Goal: Information Seeking & Learning: Learn about a topic

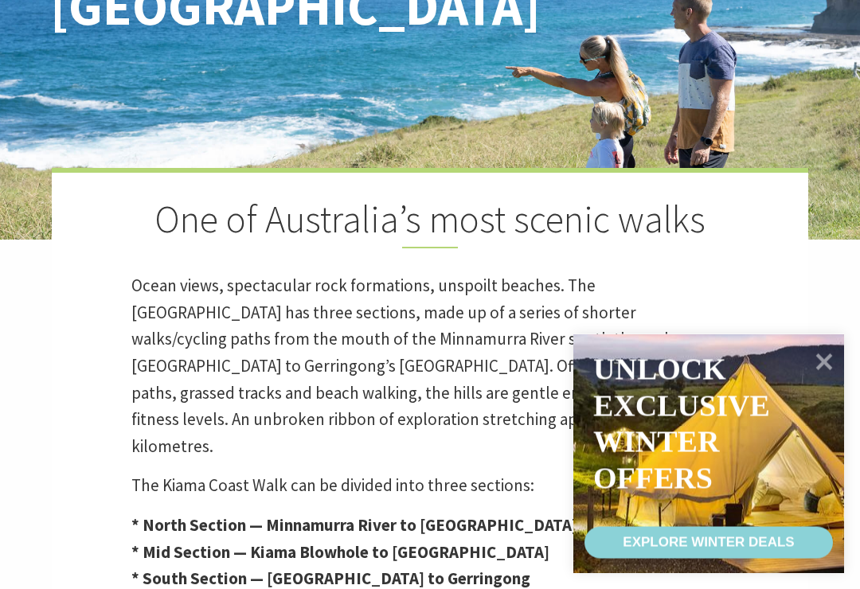
scroll to position [278, 0]
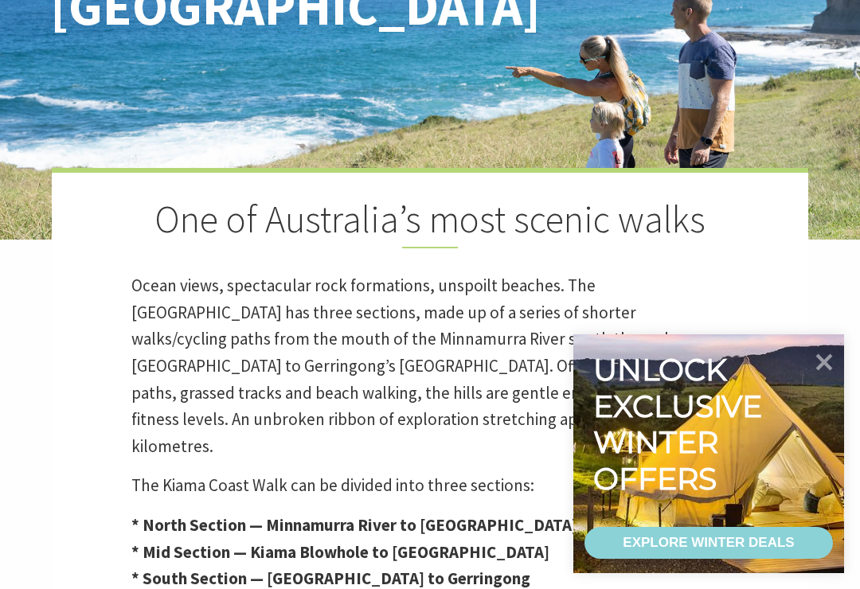
click at [832, 371] on icon at bounding box center [824, 362] width 17 height 17
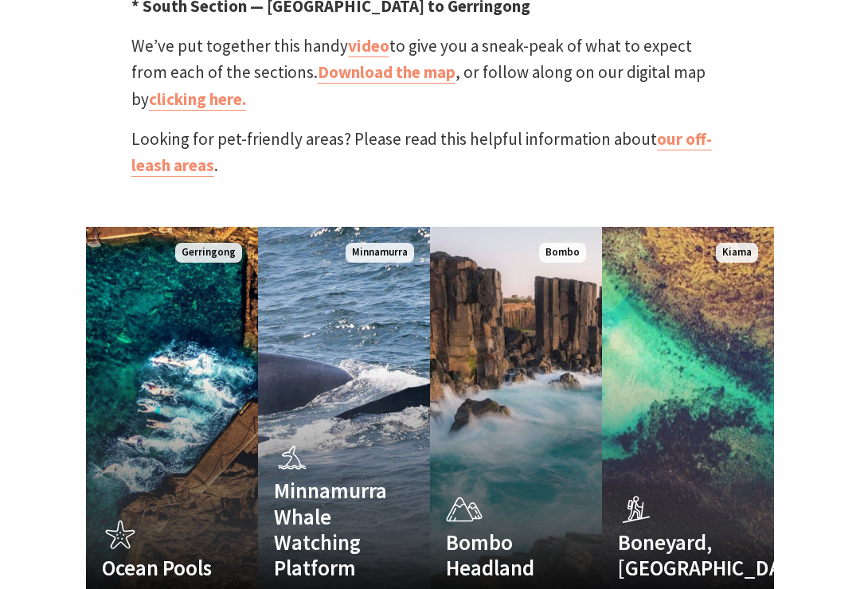
scroll to position [850, 0]
click at [160, 370] on link "Ocean Pools Kiama's scenic, sheltered harbour and ocean pools Read More Gerring…" at bounding box center [172, 418] width 172 height 382
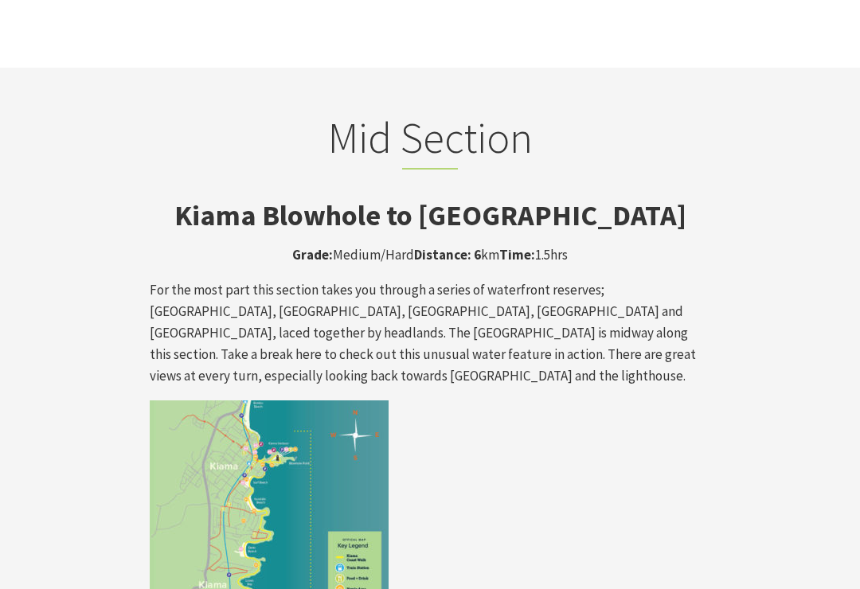
scroll to position [2548, 0]
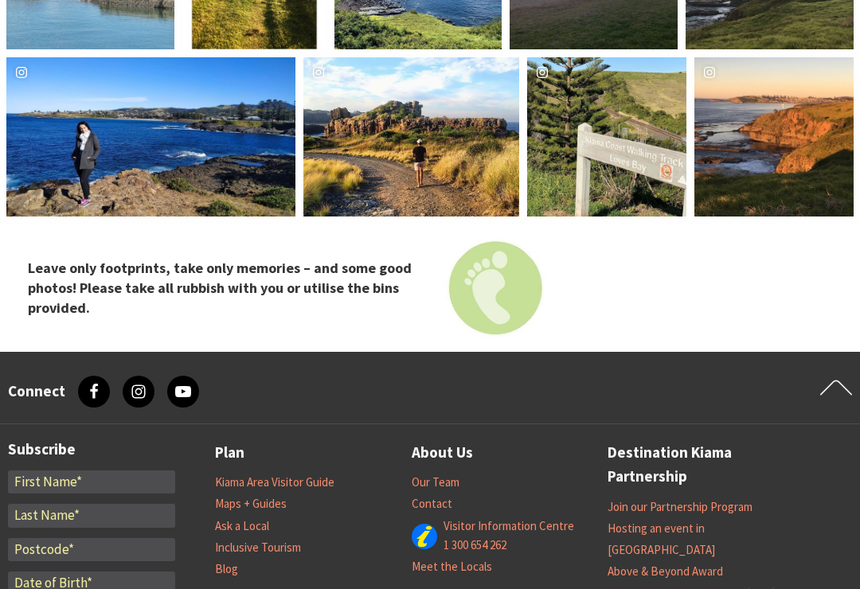
scroll to position [6564, 0]
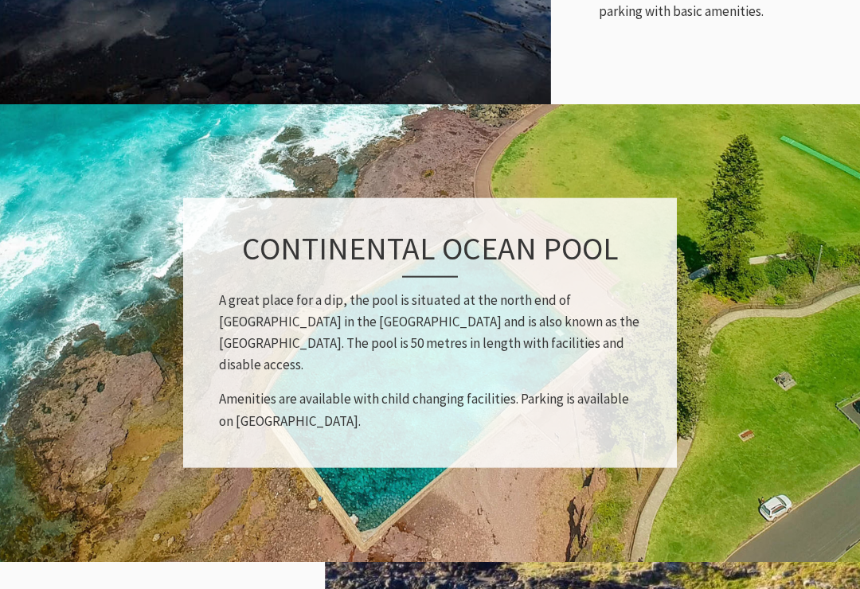
scroll to position [1060, 0]
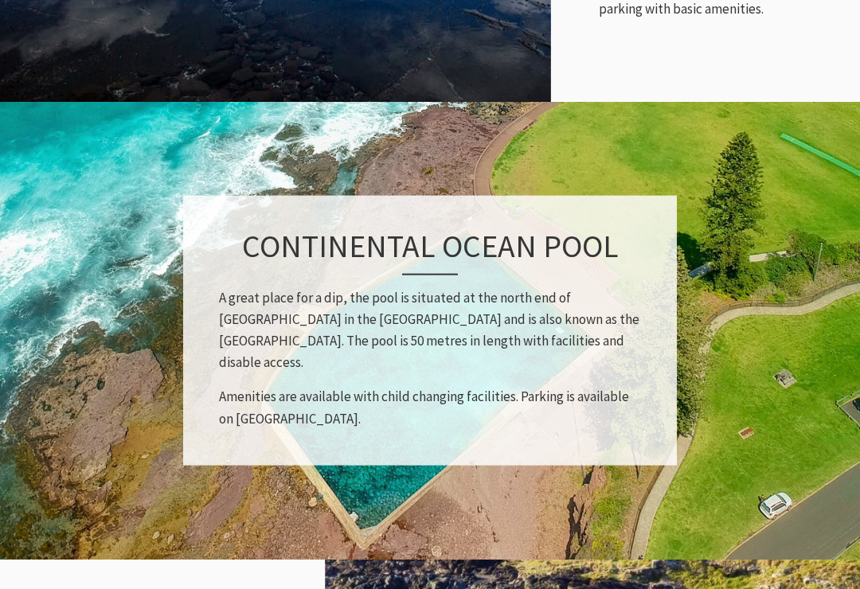
click at [40, 282] on img at bounding box center [430, 331] width 860 height 462
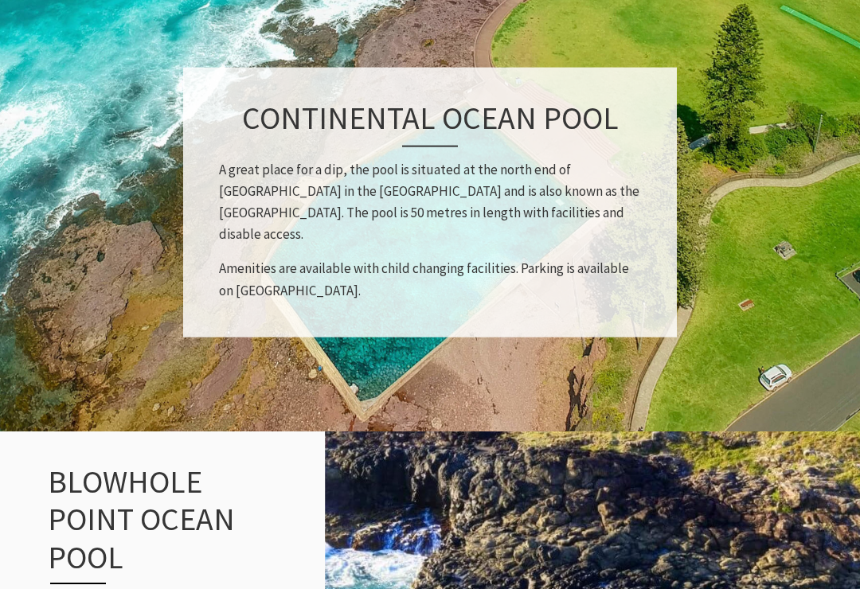
scroll to position [1188, 0]
click at [125, 334] on img at bounding box center [430, 203] width 860 height 462
click at [100, 259] on img at bounding box center [430, 203] width 860 height 462
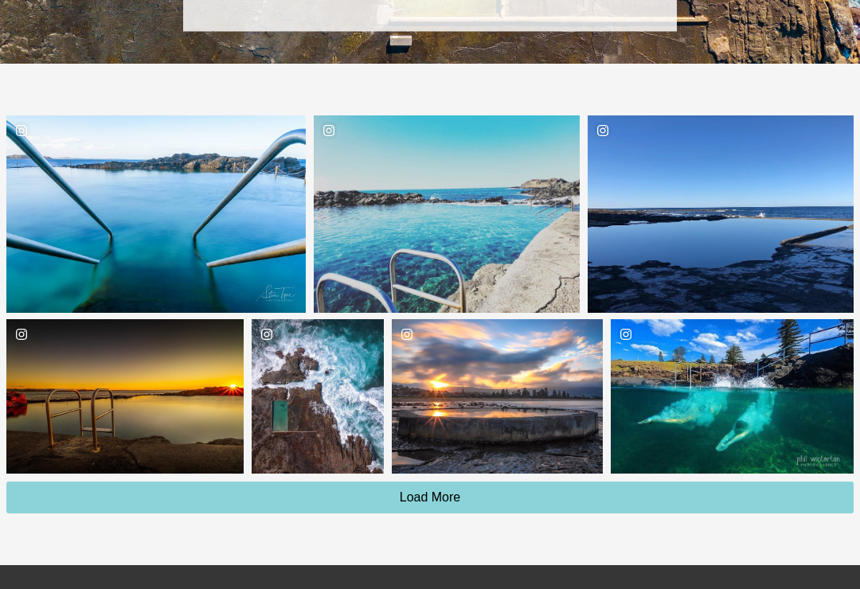
scroll to position [2510, 0]
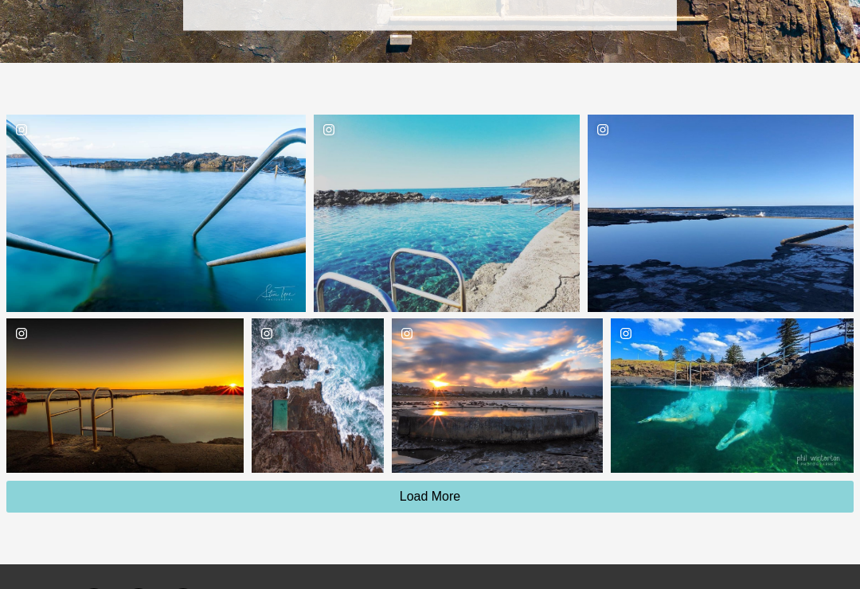
click at [125, 180] on div "stevetynephotography Location [GEOGRAPHIC_DATA]" at bounding box center [155, 213] width 299 height 197
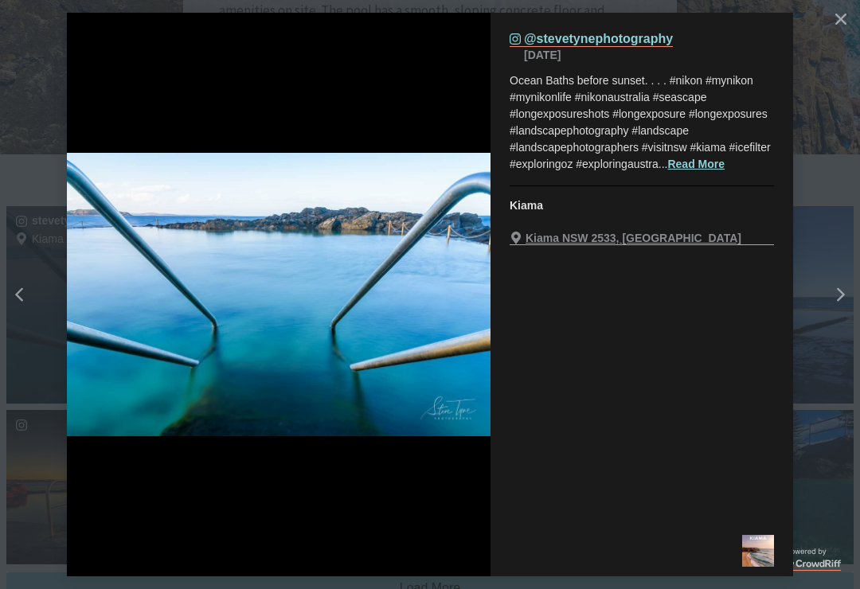
scroll to position [2418, 0]
click at [839, 23] on icon "Close" at bounding box center [840, 19] width 11 height 11
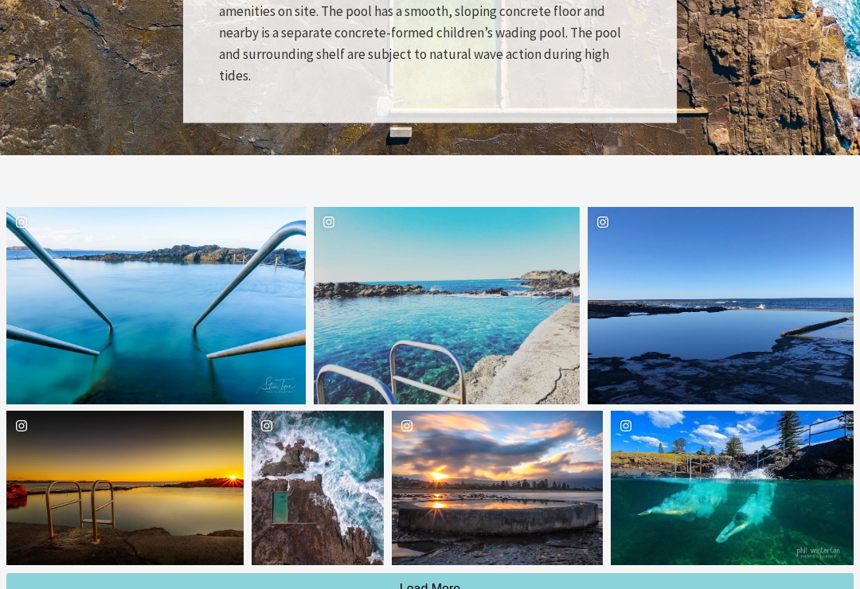
click at [386, 248] on div "jflippinroundoz Location [GEOGRAPHIC_DATA]" at bounding box center [447, 305] width 266 height 197
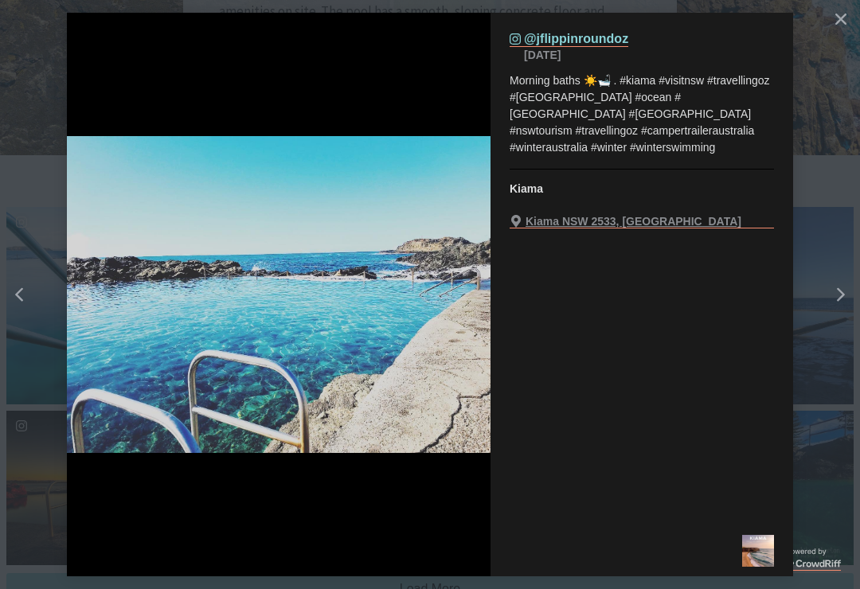
click at [847, 23] on button "Close" at bounding box center [840, 19] width 29 height 29
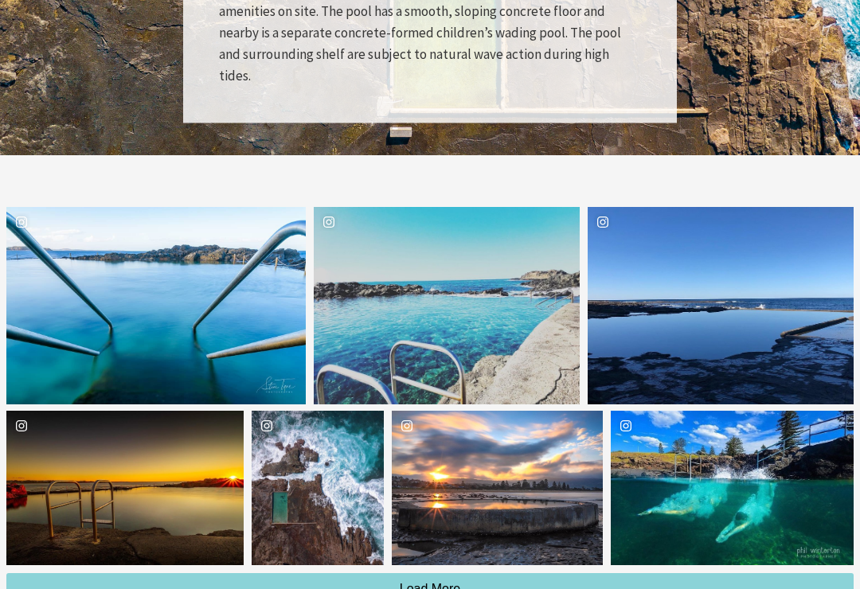
click at [657, 248] on div "never_stop_wandering" at bounding box center [720, 305] width 266 height 197
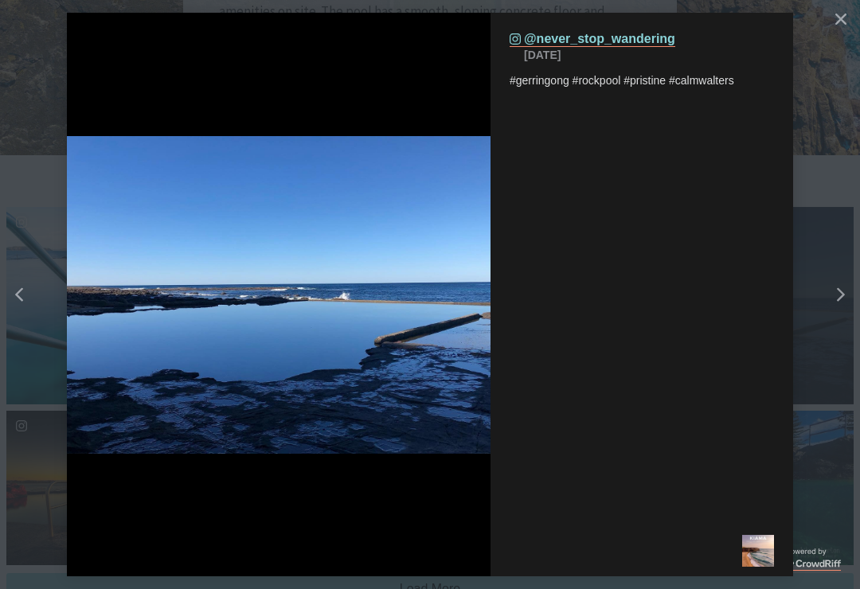
click at [850, 16] on button "Close" at bounding box center [840, 19] width 29 height 29
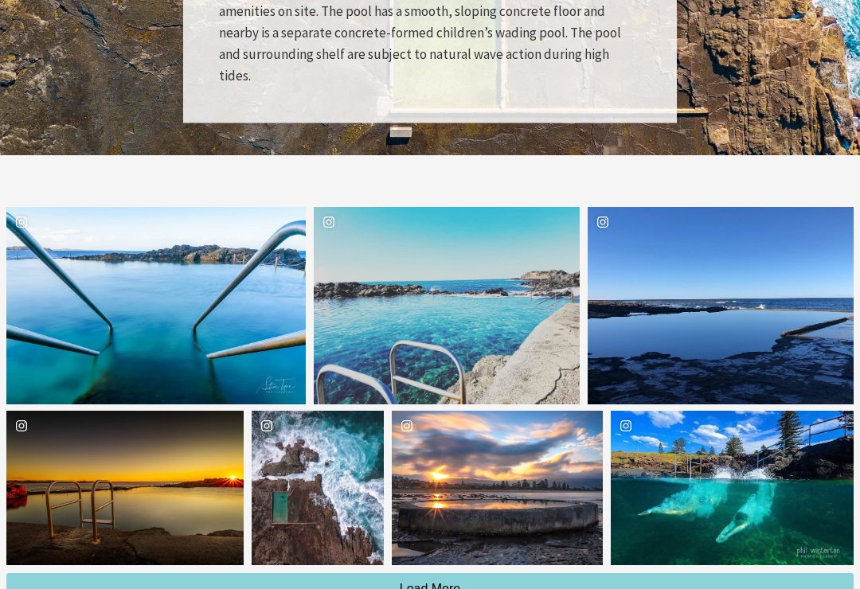
click at [92, 438] on div "grant_oloughlan Location [GEOGRAPHIC_DATA]" at bounding box center [124, 488] width 237 height 155
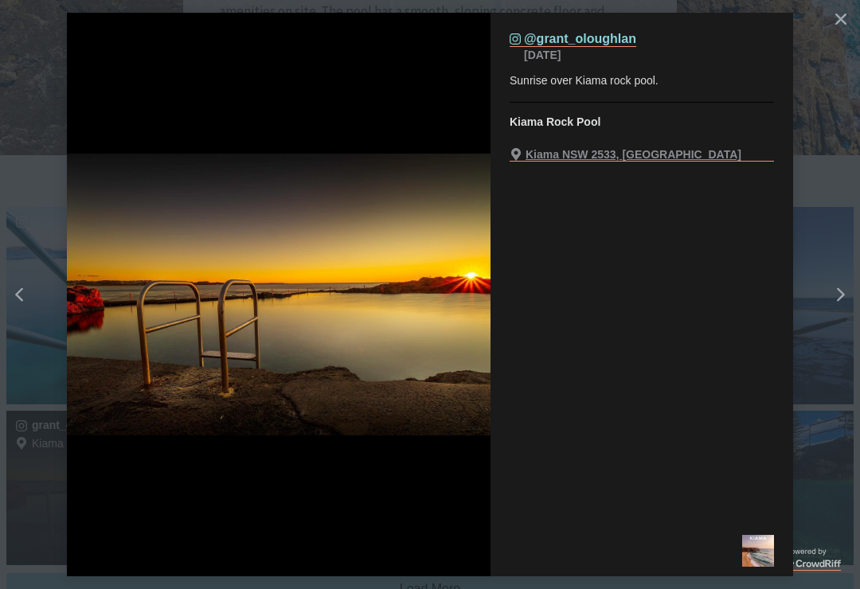
click at [849, 26] on button "Close" at bounding box center [840, 19] width 29 height 29
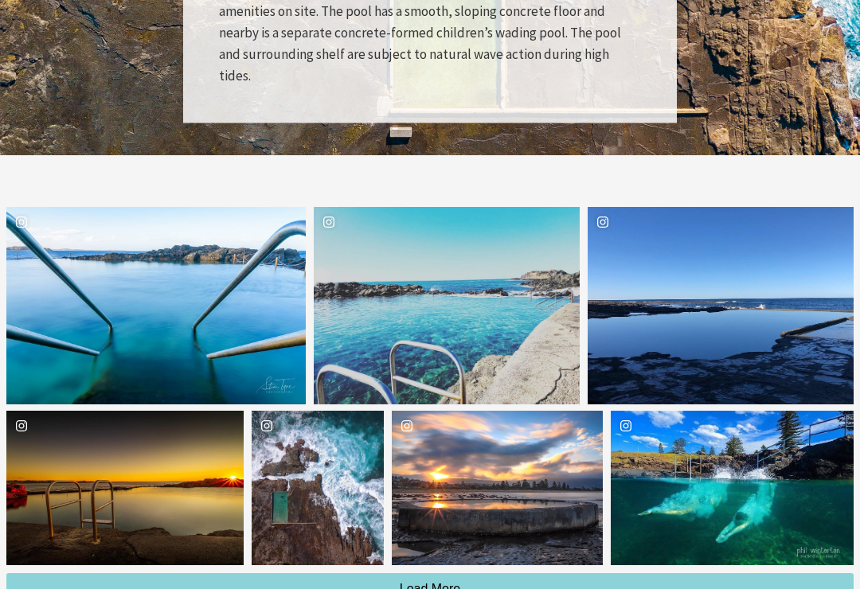
click at [288, 426] on div "backpackerdeals Location [GEOGRAPHIC_DATA]" at bounding box center [318, 488] width 133 height 155
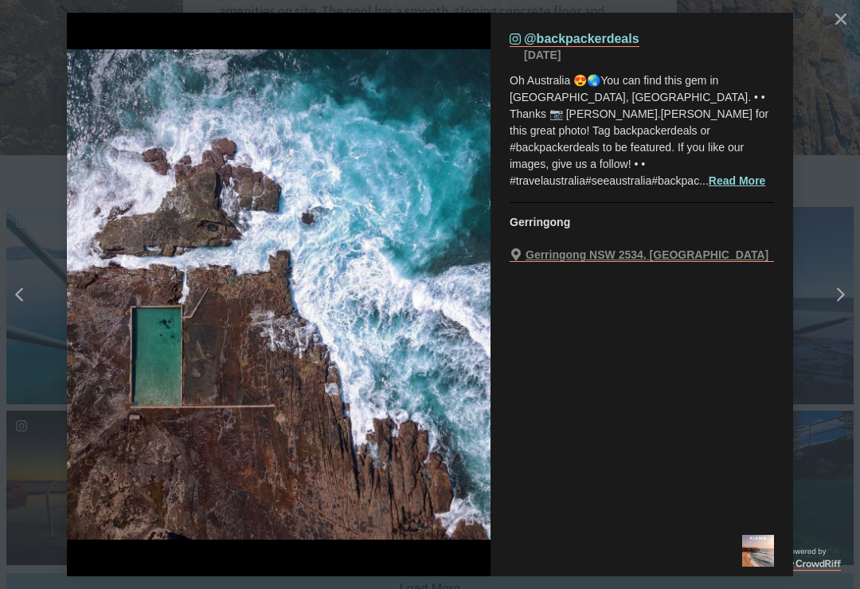
click at [844, 25] on button "Close" at bounding box center [840, 19] width 29 height 29
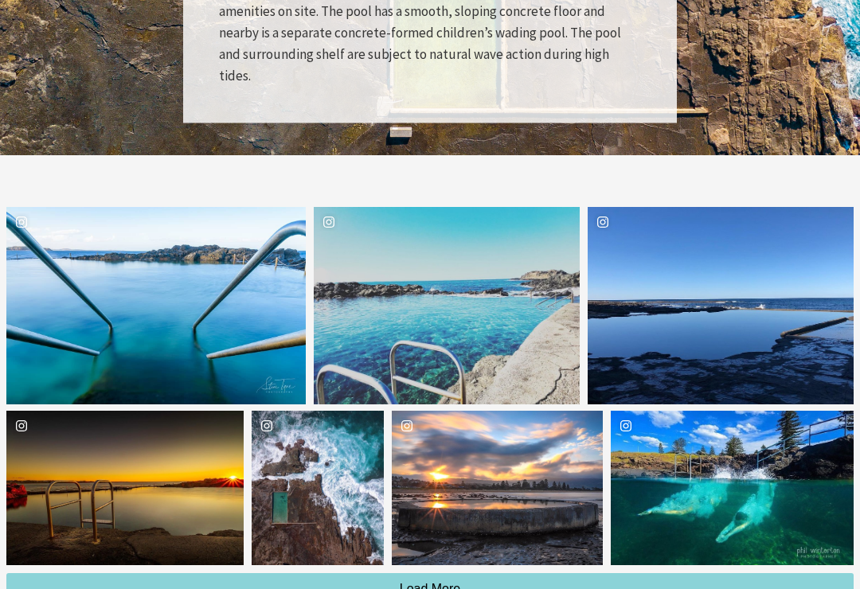
click at [443, 436] on div "marlydphotography Location [GEOGRAPHIC_DATA]" at bounding box center [497, 488] width 210 height 155
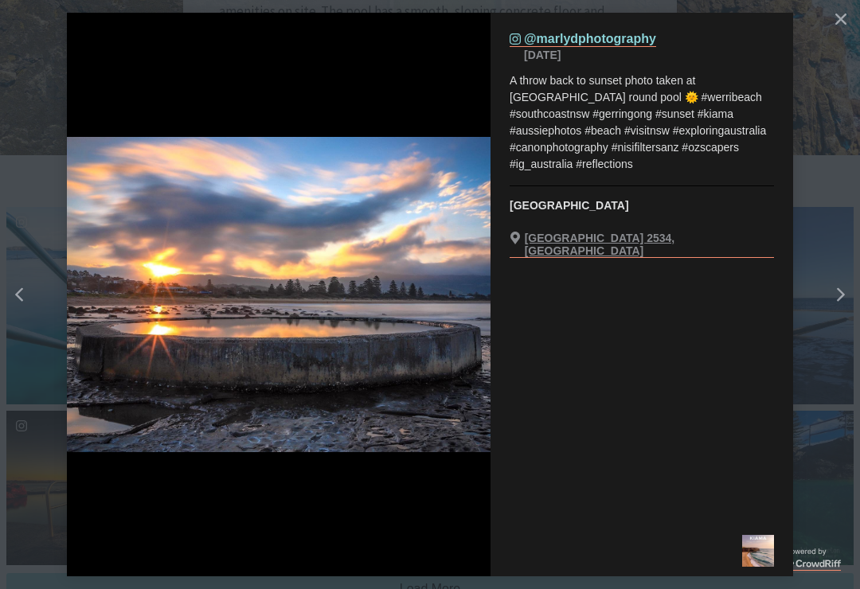
click at [849, 28] on button "Close" at bounding box center [840, 19] width 29 height 29
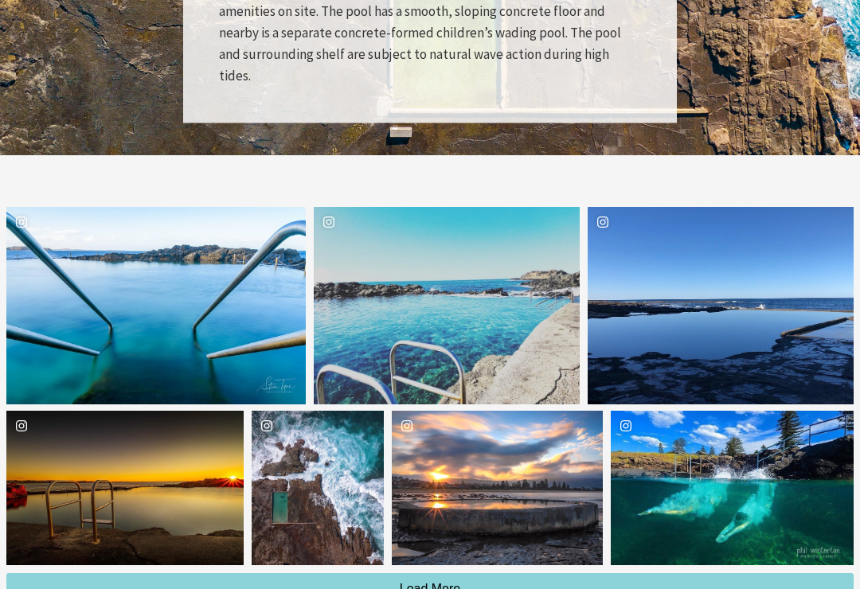
click at [669, 421] on div "onefitness247 Location One Fitness 247" at bounding box center [731, 488] width 243 height 155
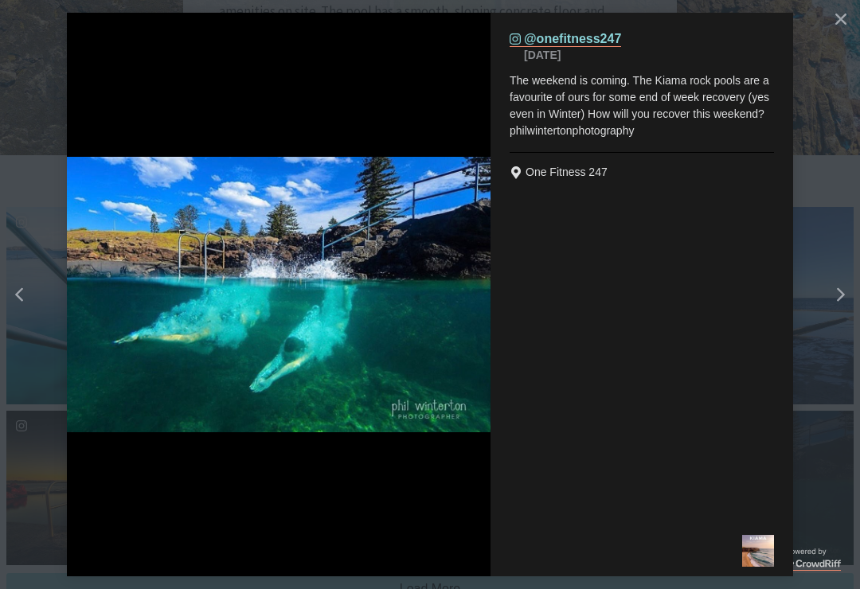
click at [840, 25] on button "Close" at bounding box center [840, 19] width 29 height 29
